Goal: Task Accomplishment & Management: Complete application form

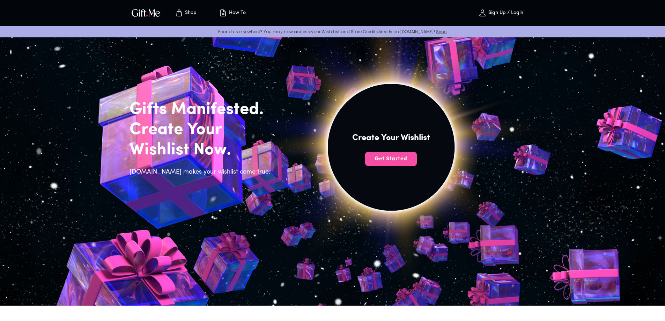
click at [386, 162] on span "Get Started" at bounding box center [391, 159] width 52 height 8
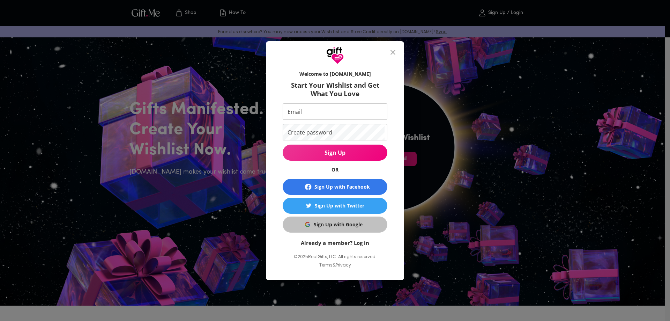
click at [346, 227] on div "Sign Up with Google" at bounding box center [338, 225] width 49 height 8
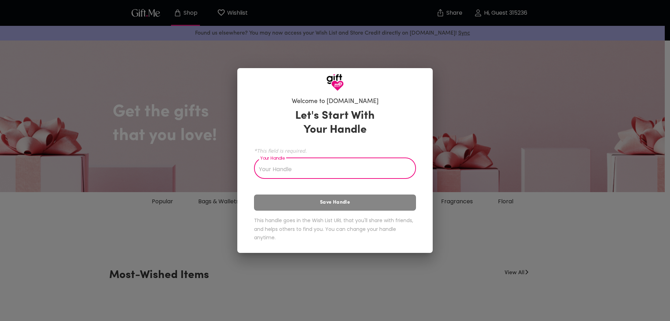
click at [312, 171] on input "Your Handle" at bounding box center [331, 169] width 154 height 20
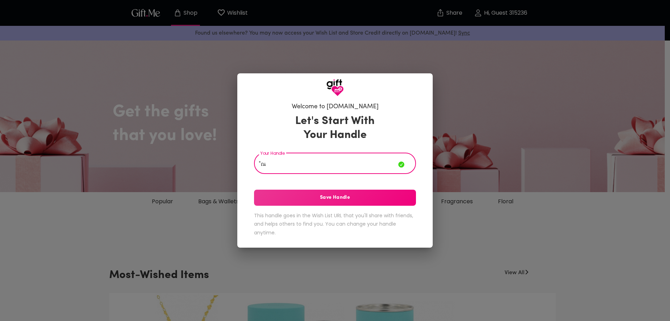
type input """
type input "Winzwwqe"
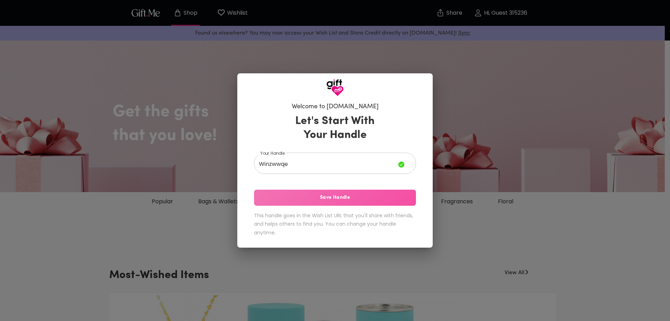
click at [310, 197] on span "Save Handle" at bounding box center [335, 198] width 162 height 8
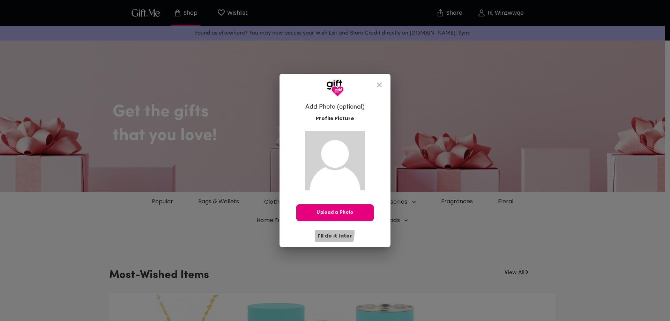
click at [327, 233] on span "I'll do it later" at bounding box center [335, 236] width 35 height 8
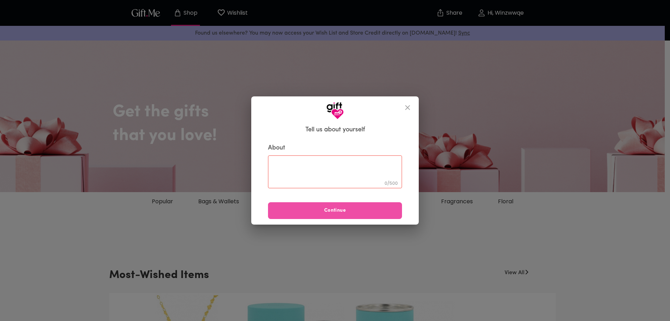
drag, startPoint x: 320, startPoint y: 216, endPoint x: 326, endPoint y: 205, distance: 12.5
click at [326, 205] on button "Continue" at bounding box center [335, 210] width 134 height 17
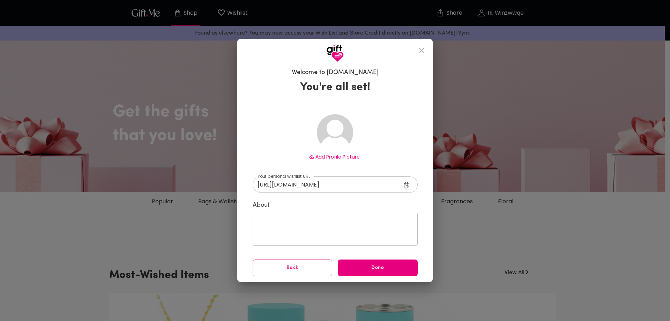
click at [327, 209] on label "About" at bounding box center [335, 205] width 165 height 8
click at [349, 268] on span "Done" at bounding box center [378, 268] width 80 height 8
